Goal: Task Accomplishment & Management: Manage account settings

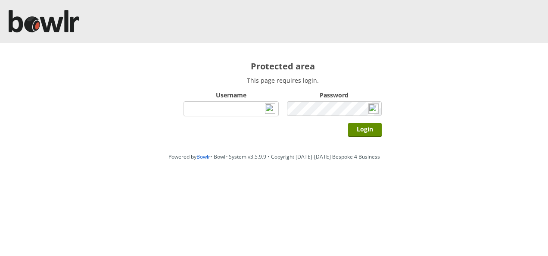
click at [359, 83] on p "This page requires login." at bounding box center [283, 80] width 198 height 8
click at [237, 105] on input "Username" at bounding box center [231, 108] width 95 height 15
type input "Director"
click at [348, 123] on input "Login" at bounding box center [365, 130] width 34 height 14
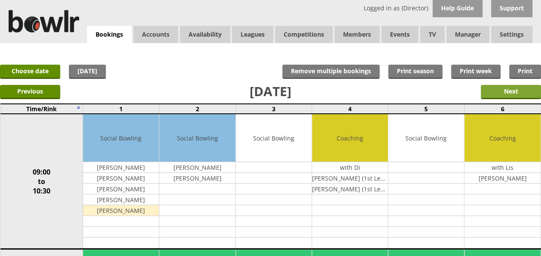
click at [503, 90] on input "Next" at bounding box center [511, 92] width 60 height 14
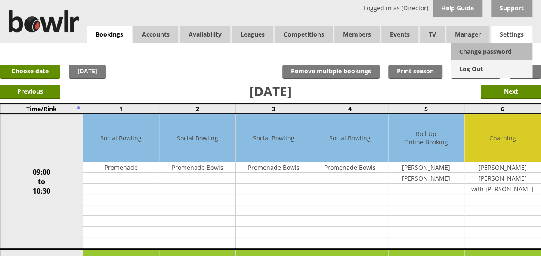
click at [481, 70] on link "Log Out" at bounding box center [492, 68] width 82 height 17
